Goal: Check status: Check status

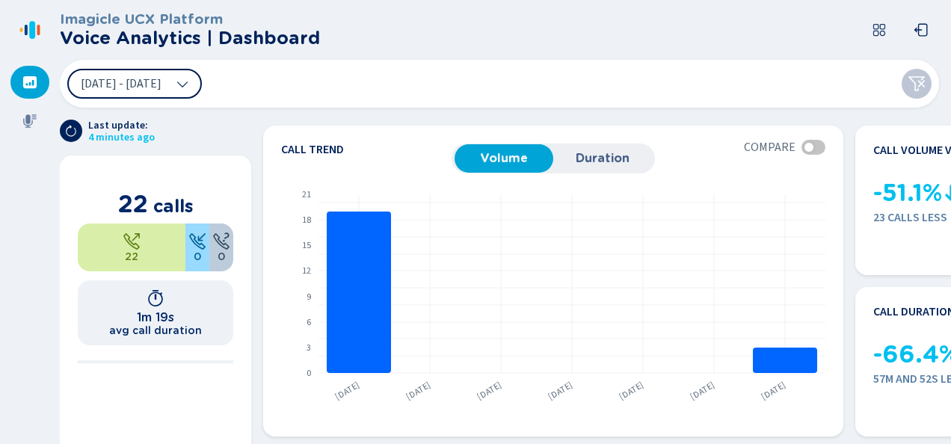
click at [146, 85] on span "[DATE] - [DATE]" at bounding box center [121, 84] width 81 height 12
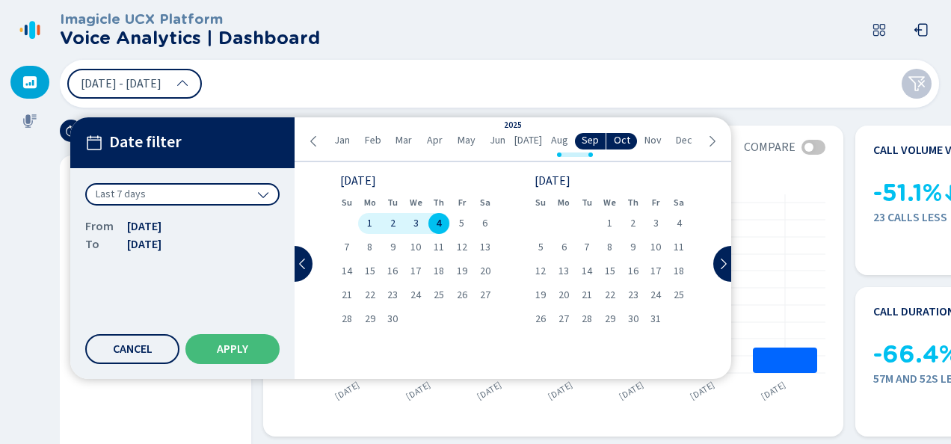
click at [438, 218] on span "4" at bounding box center [438, 223] width 5 height 10
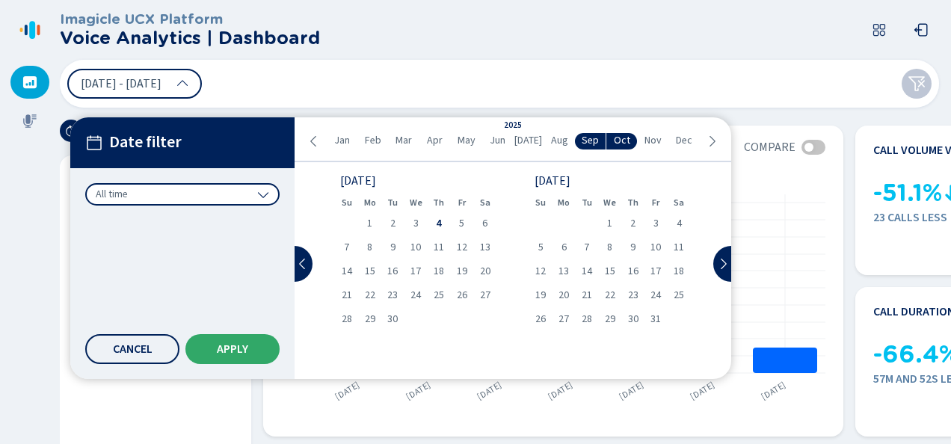
click at [227, 339] on button "Apply" at bounding box center [232, 349] width 94 height 30
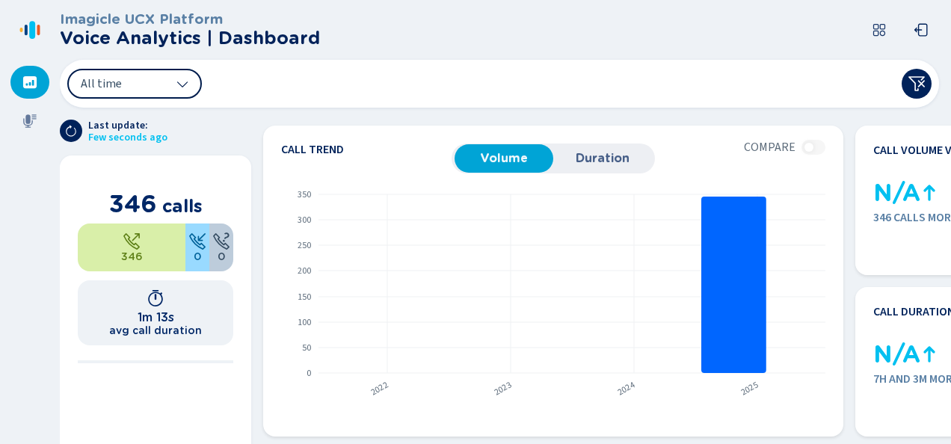
click at [150, 85] on button "All time" at bounding box center [134, 84] width 135 height 30
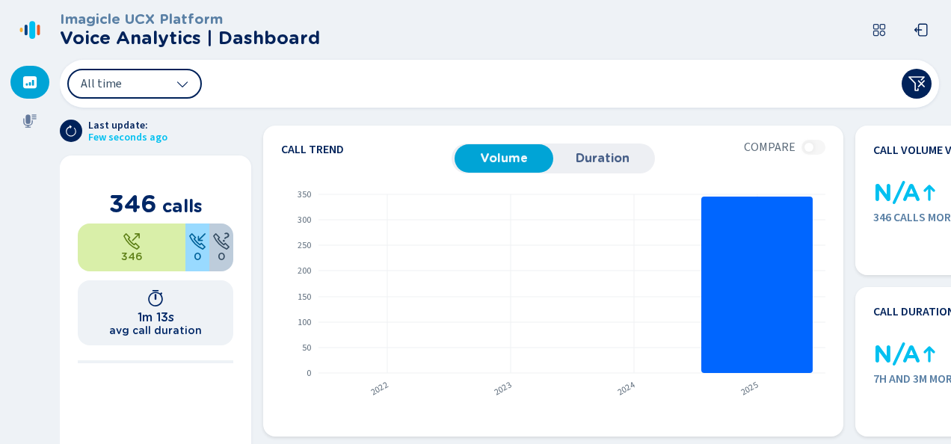
click at [587, 70] on div "All time" at bounding box center [499, 84] width 879 height 48
click at [173, 85] on button "All time" at bounding box center [134, 84] width 135 height 30
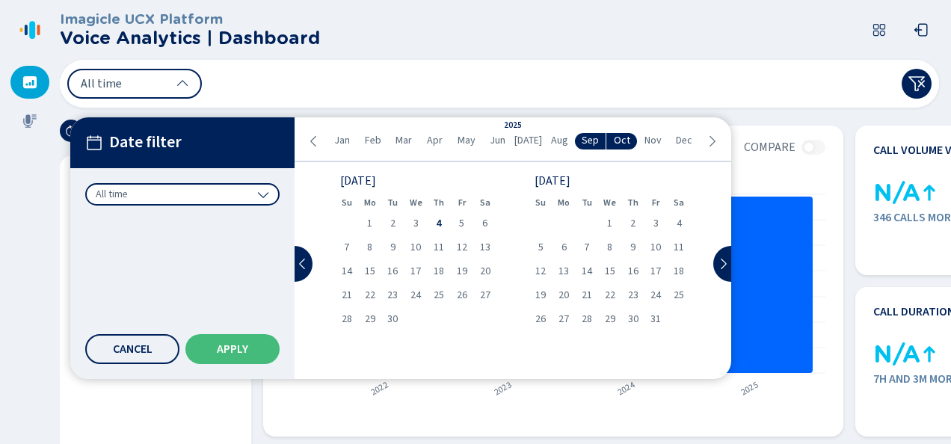
click at [266, 186] on div "All time" at bounding box center [182, 194] width 194 height 22
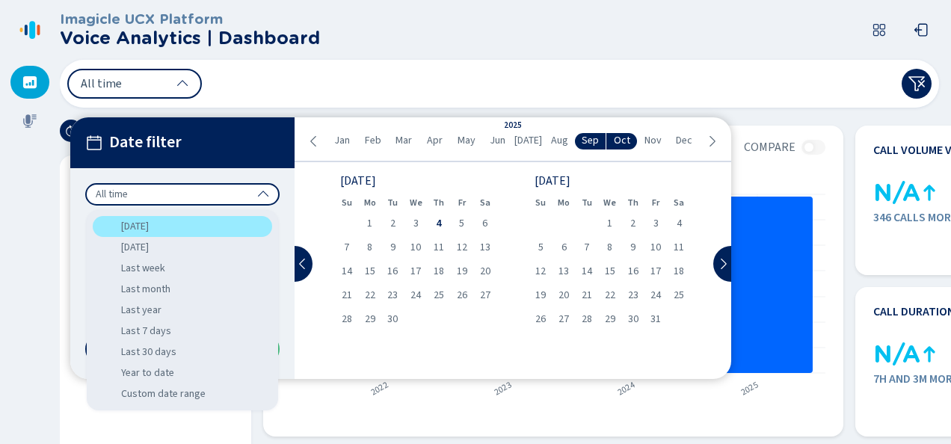
click at [224, 235] on div "Today" at bounding box center [182, 226] width 179 height 21
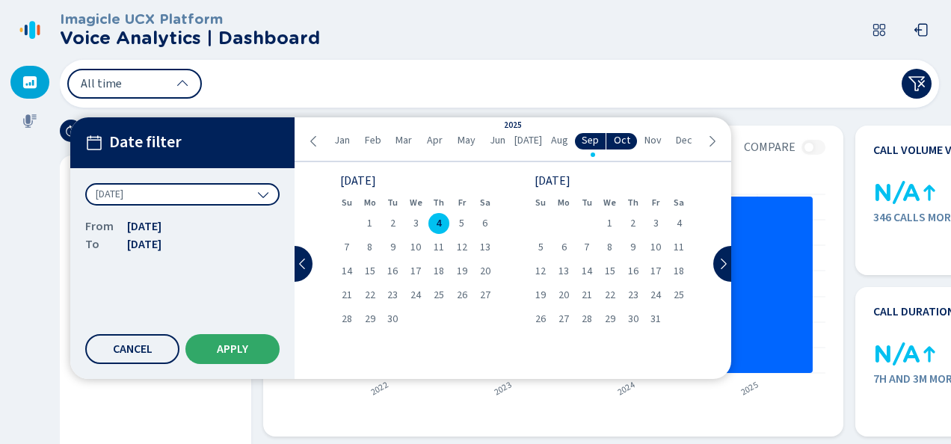
click at [241, 356] on button "Apply" at bounding box center [232, 349] width 94 height 30
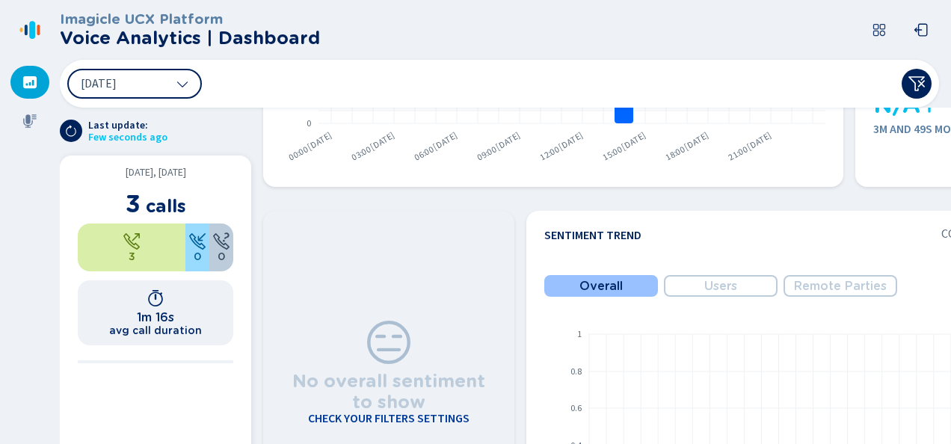
scroll to position [75, 0]
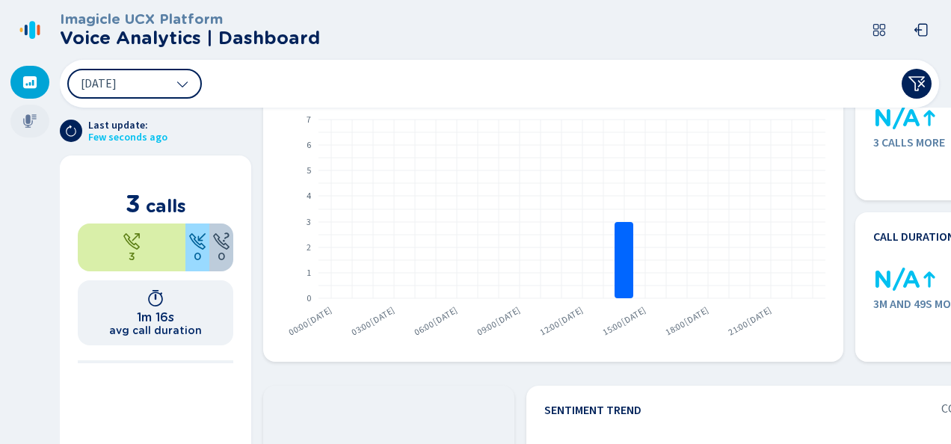
click at [37, 125] on icon at bounding box center [29, 121] width 15 height 15
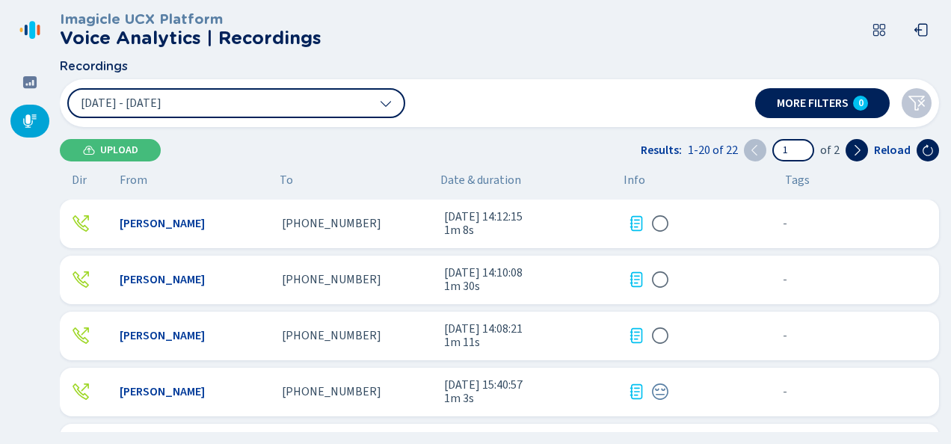
click at [332, 226] on span "[PHONE_NUMBER]" at bounding box center [331, 223] width 99 height 13
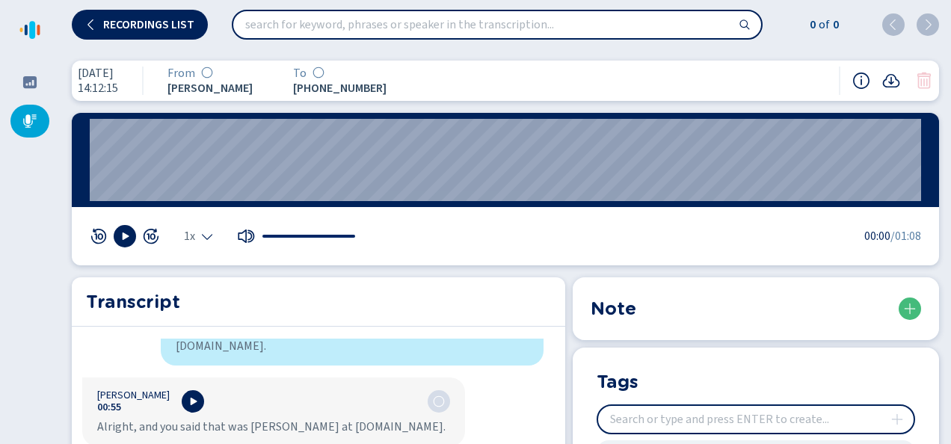
scroll to position [747, 0]
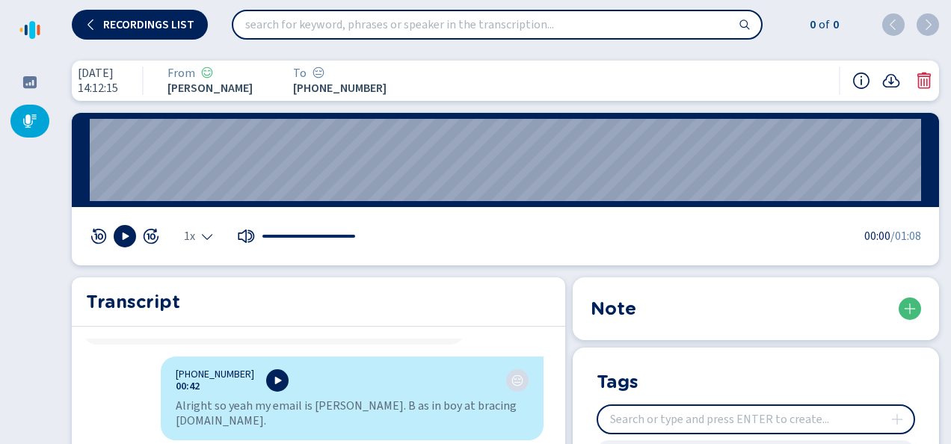
click at [381, 291] on h2 "Transcript" at bounding box center [318, 301] width 465 height 27
click at [528, 260] on div "1x 00:00 /01:08" at bounding box center [505, 236] width 867 height 58
click at [510, 238] on div "1x 00:00 /01:08" at bounding box center [505, 236] width 831 height 22
click at [371, 64] on div "4 Sep 2025 14:12:15 From Mallory Cooke To +16306652732" at bounding box center [505, 81] width 867 height 40
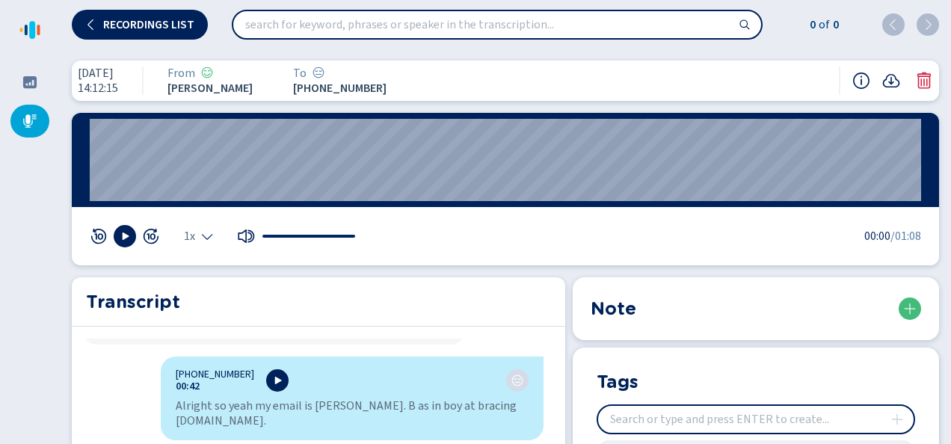
click at [34, 226] on nav at bounding box center [30, 222] width 60 height 444
click at [24, 256] on nav at bounding box center [30, 222] width 60 height 444
click at [108, 29] on span "Recordings list" at bounding box center [148, 25] width 91 height 12
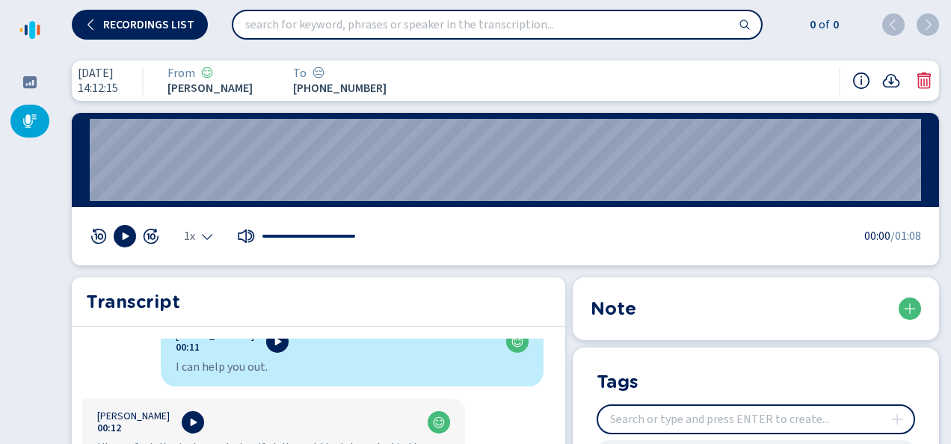
scroll to position [149, 0]
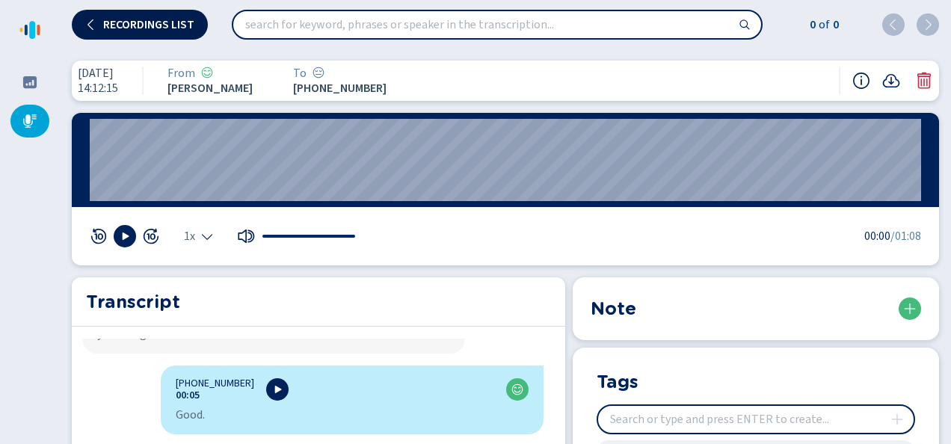
click at [81, 18] on button "Recordings list" at bounding box center [140, 25] width 136 height 30
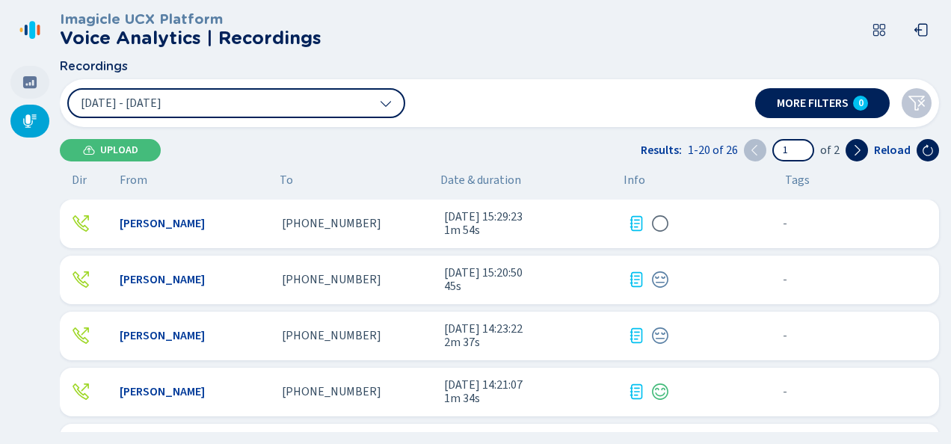
click at [39, 87] on div at bounding box center [29, 82] width 39 height 33
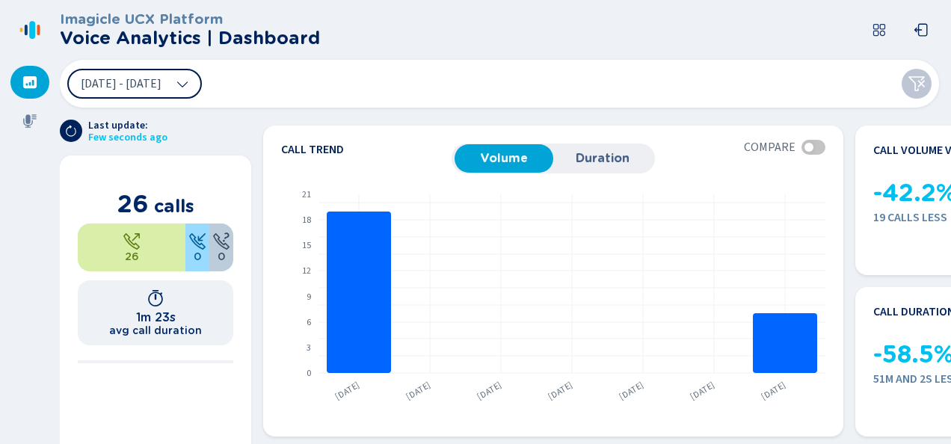
click at [116, 87] on span "[DATE] - [DATE]" at bounding box center [121, 84] width 81 height 12
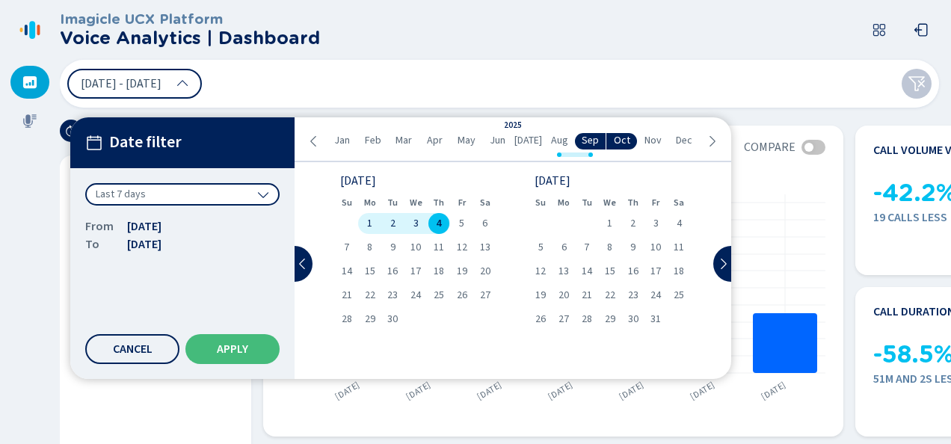
click at [143, 201] on div "Last 7 days" at bounding box center [182, 194] width 194 height 22
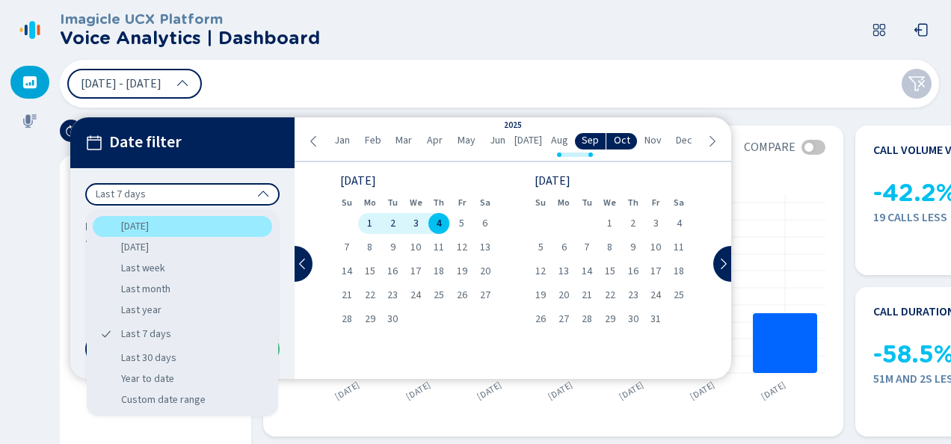
click at [146, 226] on div "Today" at bounding box center [182, 226] width 179 height 21
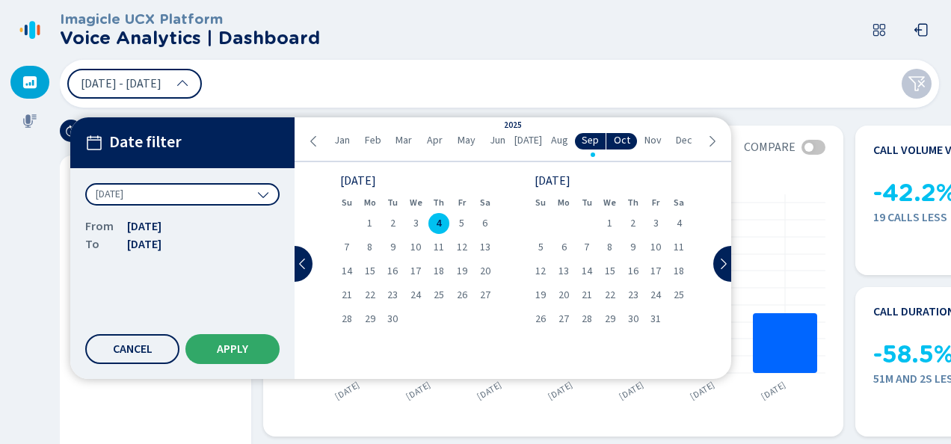
click at [223, 338] on button "Apply" at bounding box center [232, 349] width 94 height 30
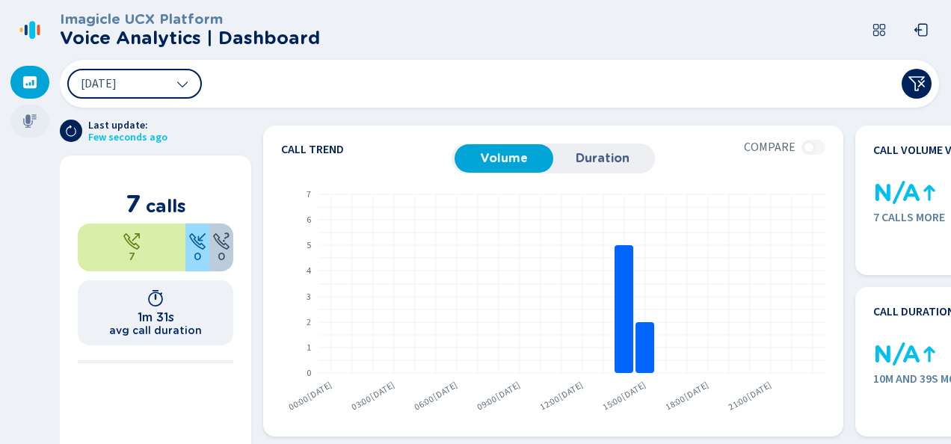
click at [25, 120] on icon at bounding box center [29, 120] width 13 height 13
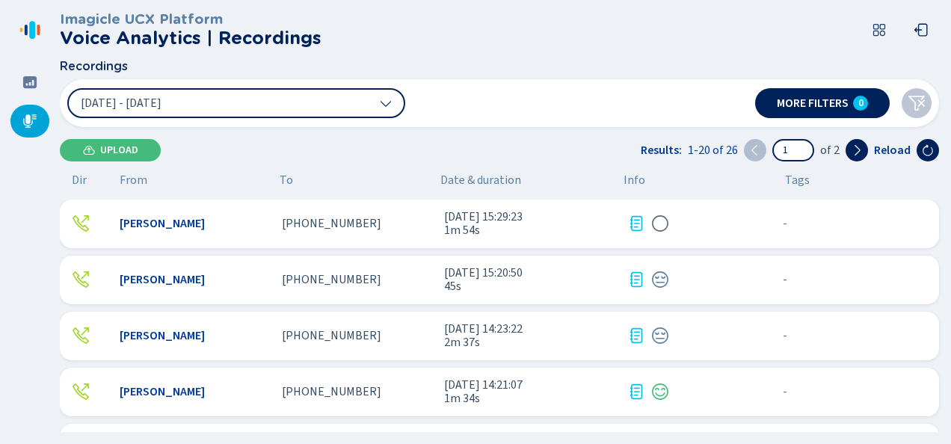
click at [439, 233] on div "Mallory Cooke +13307580845 4 Sep 2025 - 15:29:23 1m 54s - {{hiddenTagsCount}} m…" at bounding box center [499, 224] width 879 height 49
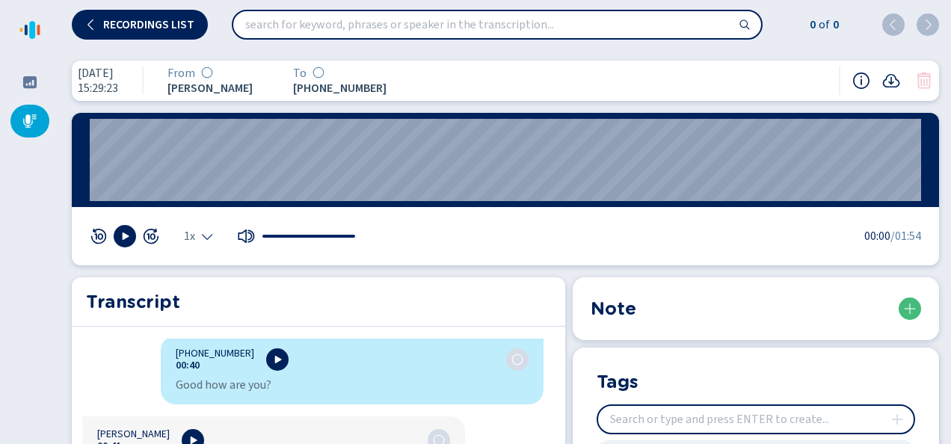
scroll to position [673, 0]
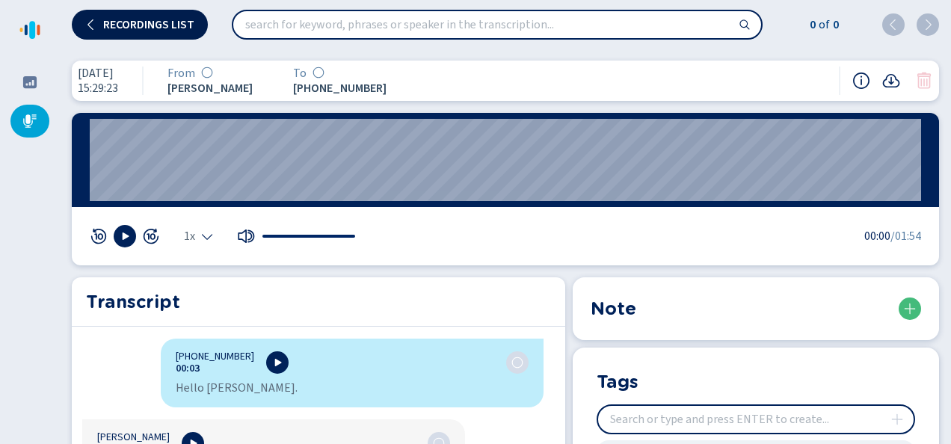
click at [90, 24] on icon at bounding box center [91, 25] width 12 height 12
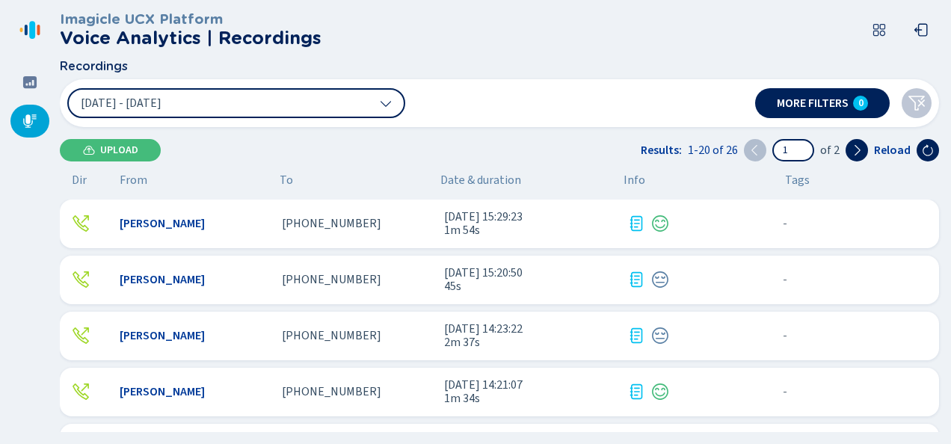
click at [345, 226] on span "[PHONE_NUMBER]" at bounding box center [331, 223] width 99 height 13
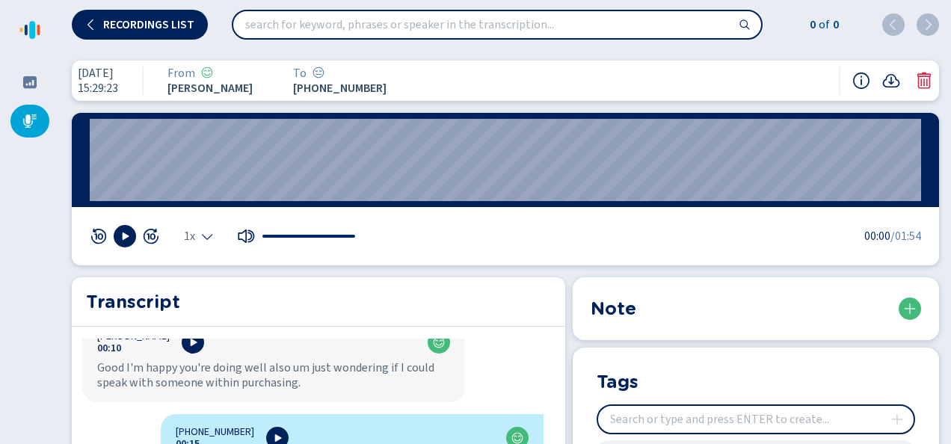
scroll to position [299, 0]
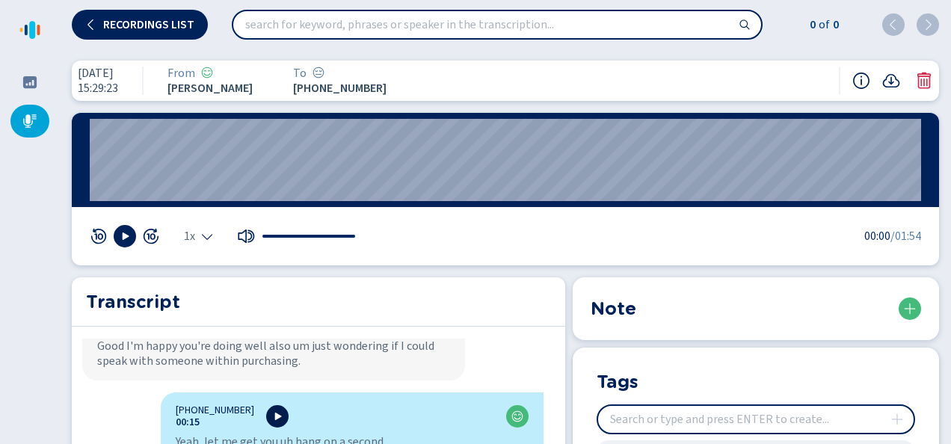
click at [271, 410] on icon at bounding box center [277, 416] width 12 height 12
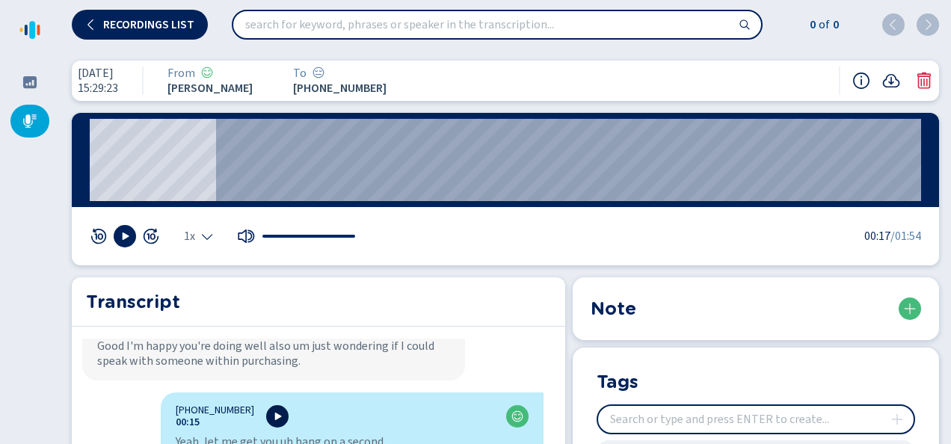
click at [271, 410] on icon at bounding box center [277, 416] width 12 height 12
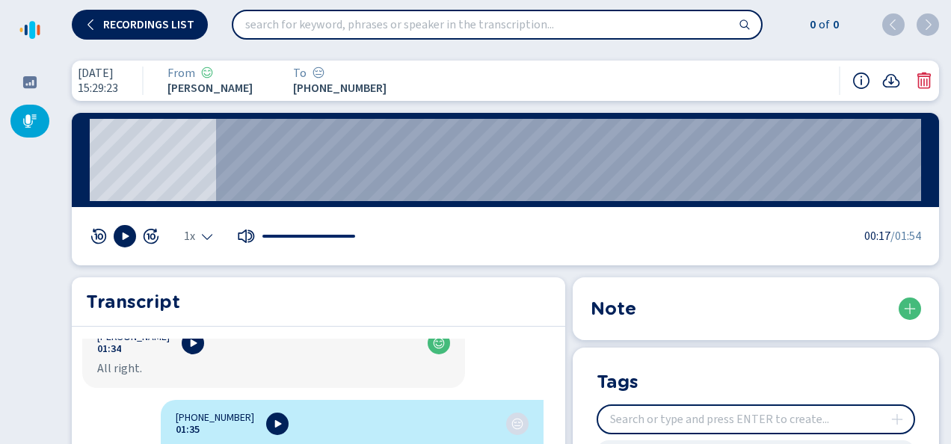
scroll to position [1719, 0]
